Goal: Task Accomplishment & Management: Manage account settings

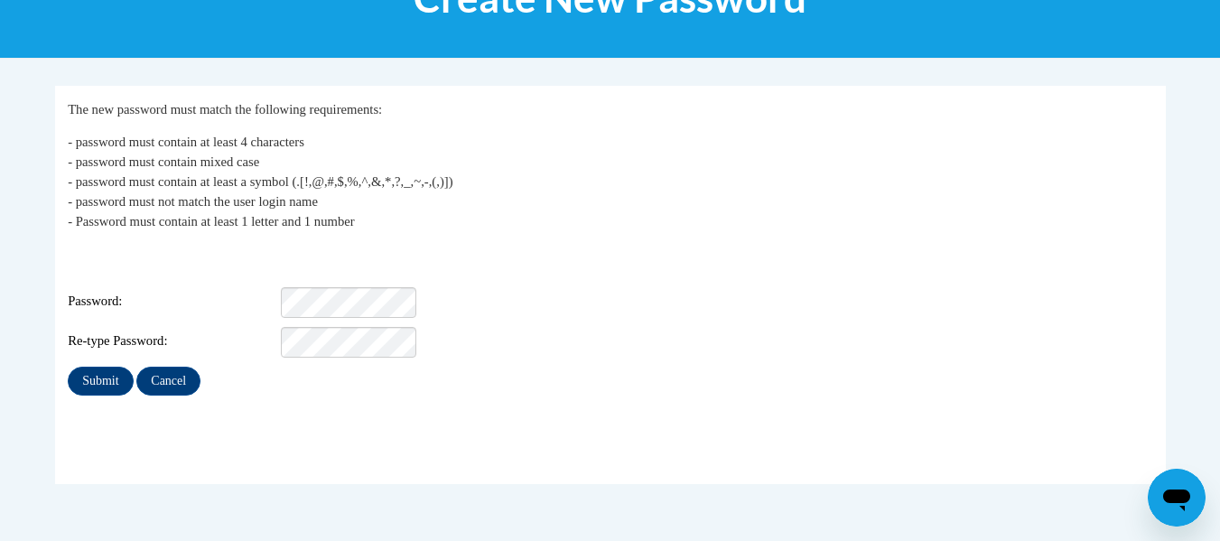
scroll to position [280, 0]
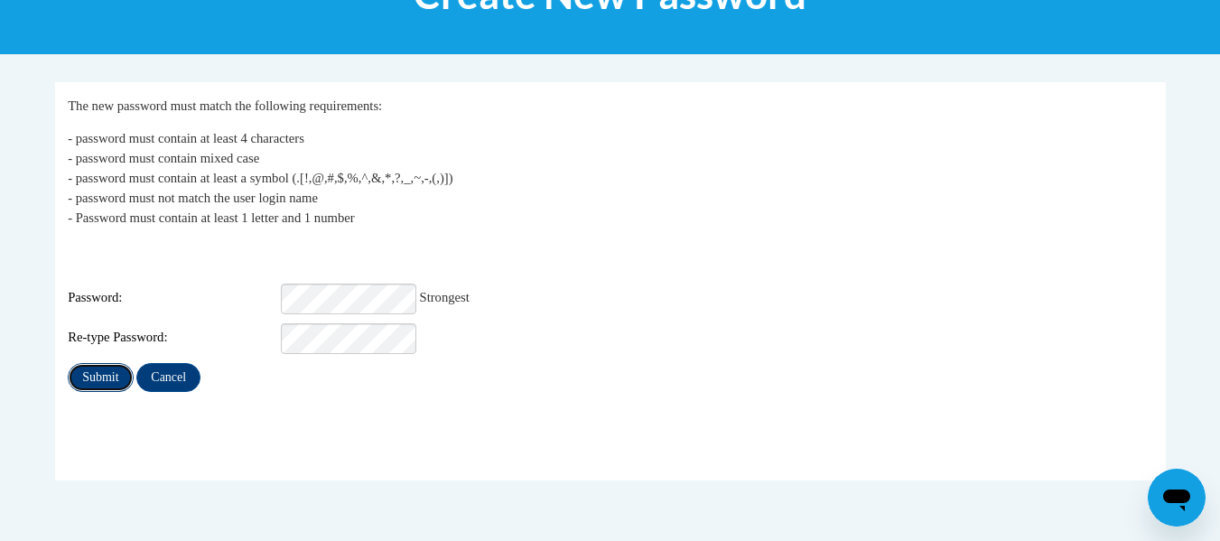
click at [91, 363] on input "Submit" at bounding box center [100, 377] width 65 height 29
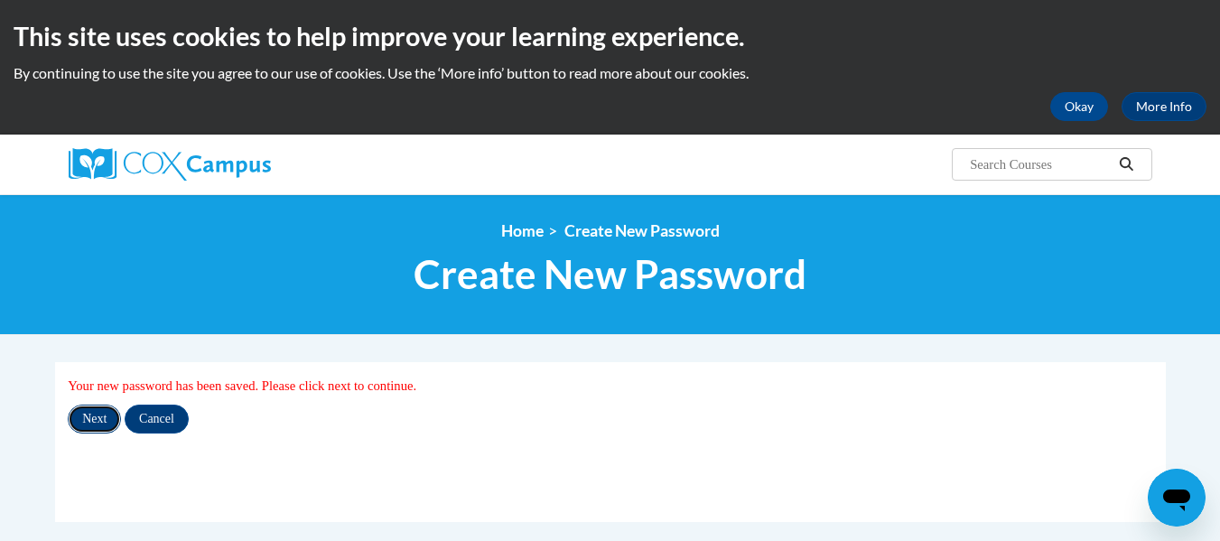
click at [106, 421] on input "Next" at bounding box center [94, 419] width 53 height 29
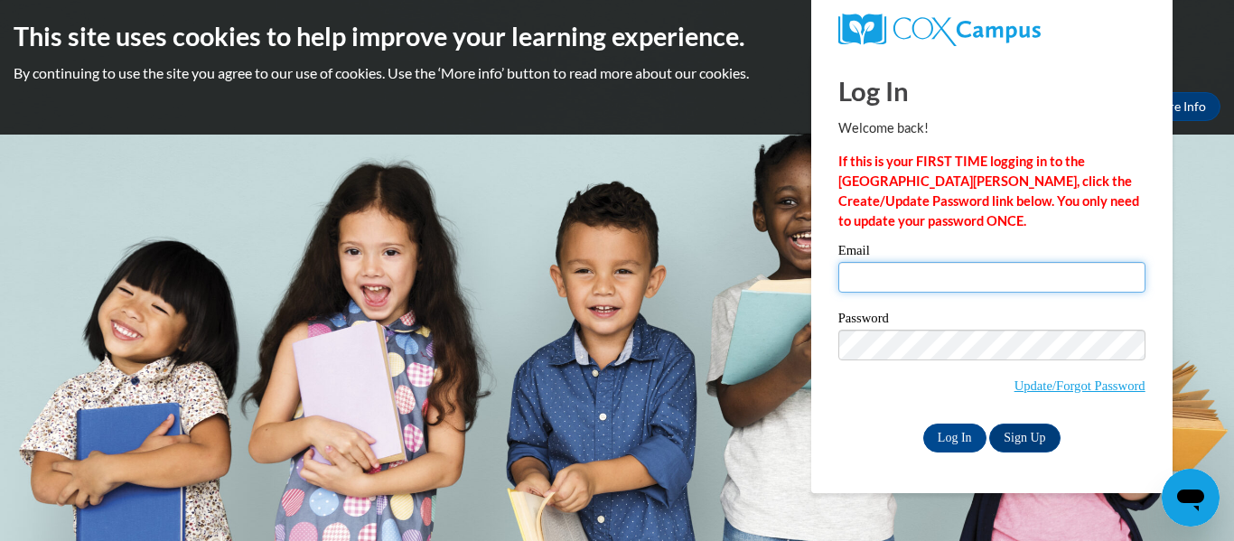
click at [938, 276] on input "Email" at bounding box center [991, 277] width 307 height 31
type input "Sharshbu@kusd.edu"
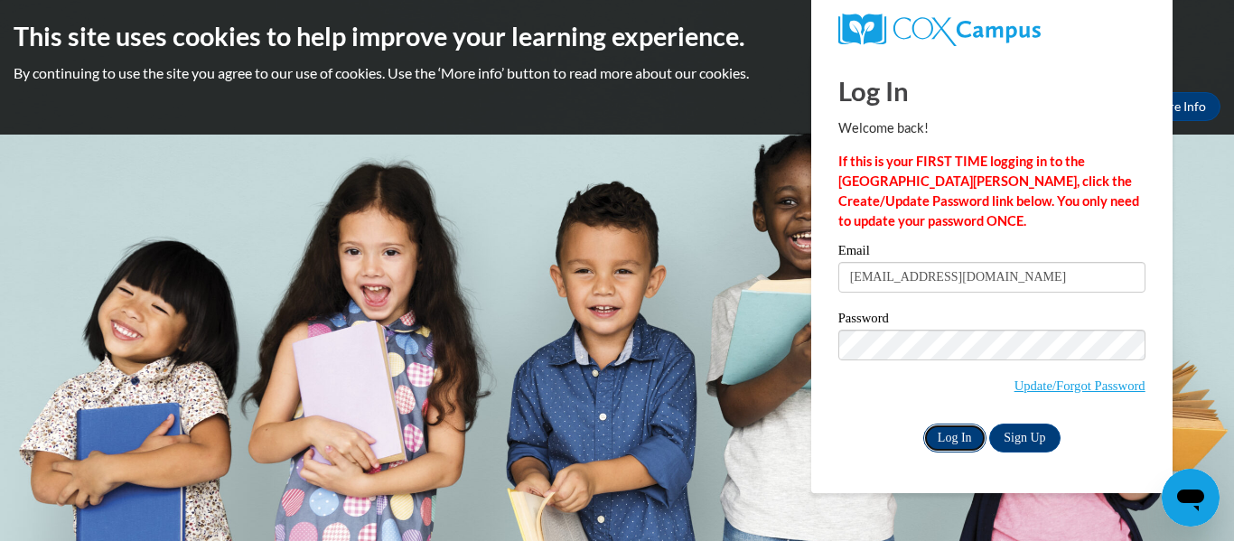
click at [953, 436] on input "Log In" at bounding box center [954, 438] width 63 height 29
